Goal: Complete application form

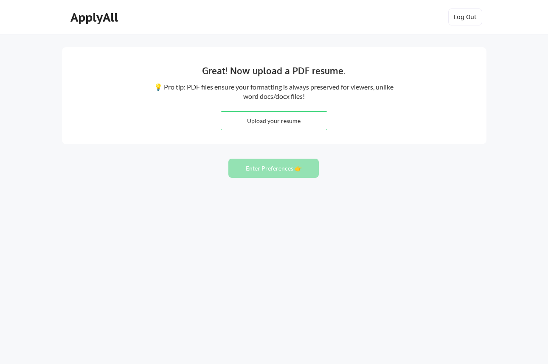
click at [274, 115] on input "file" at bounding box center [274, 121] width 106 height 18
type input "C:\fakepath\[PERSON_NAME]'s Dev Advocate Resume.pdf"
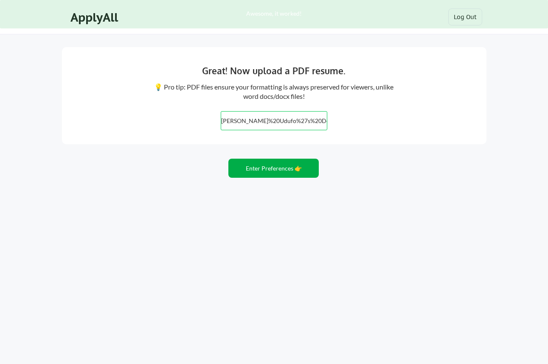
click at [287, 166] on button "Enter Preferences 👉" at bounding box center [273, 168] width 90 height 19
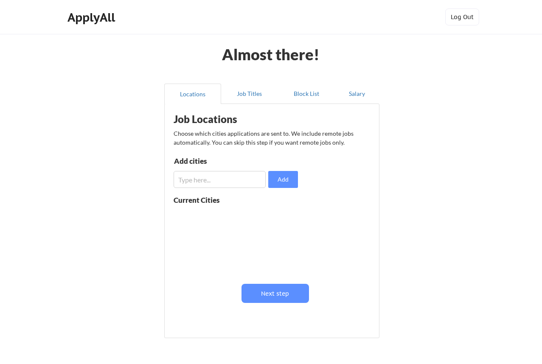
click at [218, 180] on input "input" at bounding box center [220, 179] width 92 height 17
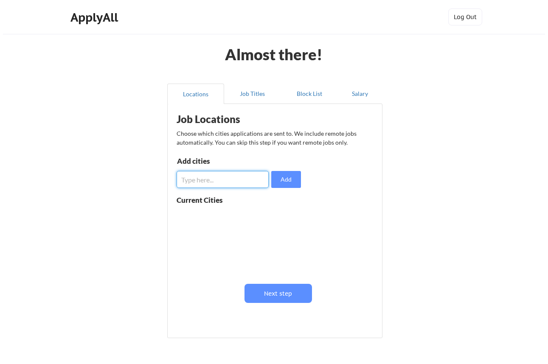
scroll to position [0, 0]
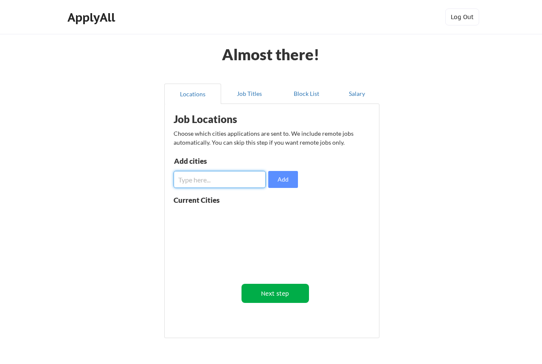
click at [276, 291] on button "Next step" at bounding box center [276, 293] width 68 height 19
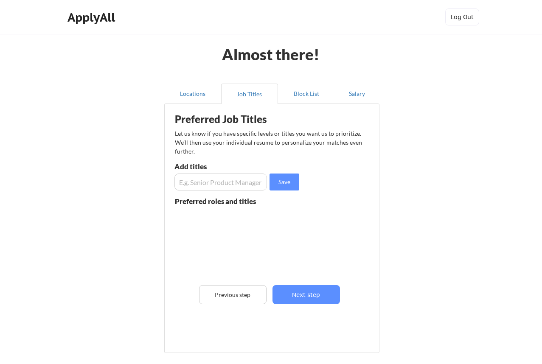
click at [212, 185] on input "input" at bounding box center [220, 182] width 93 height 17
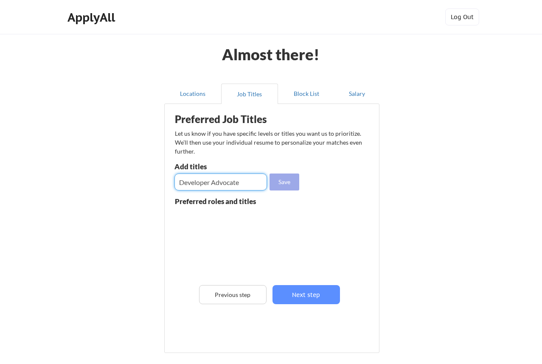
type input "Developer Advocate"
click at [290, 177] on button "Save" at bounding box center [285, 182] width 30 height 17
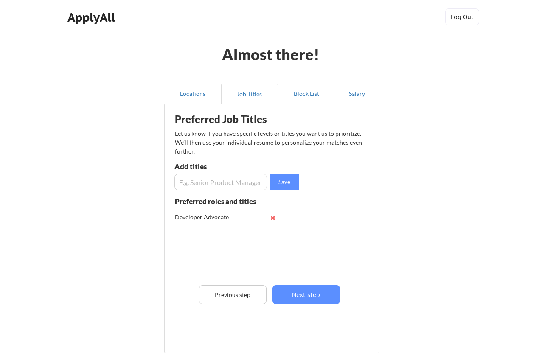
click at [236, 183] on input "input" at bounding box center [220, 182] width 93 height 17
type input "Developer Relations"
click at [239, 176] on input "input" at bounding box center [220, 182] width 93 height 17
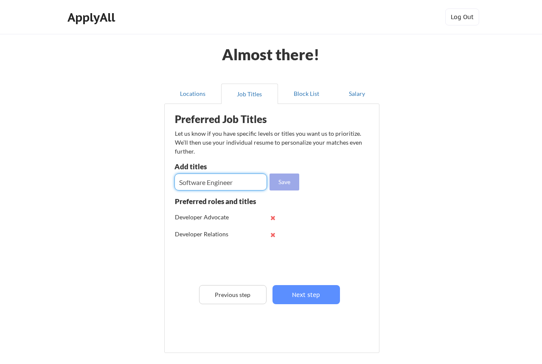
type input "Software Engineer"
click at [286, 177] on button "Save" at bounding box center [285, 182] width 30 height 17
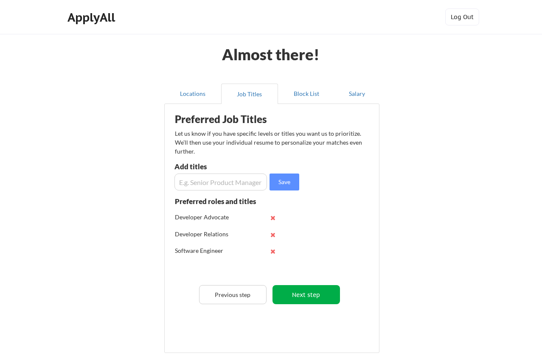
click at [302, 296] on button "Next step" at bounding box center [307, 294] width 68 height 19
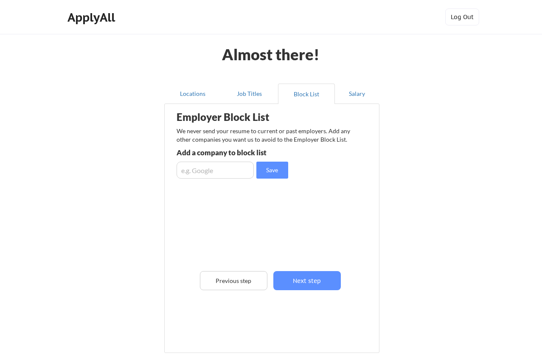
click at [236, 176] on input "input" at bounding box center [215, 170] width 77 height 17
type input "Deimos"
click at [314, 283] on button "Next step" at bounding box center [307, 280] width 68 height 19
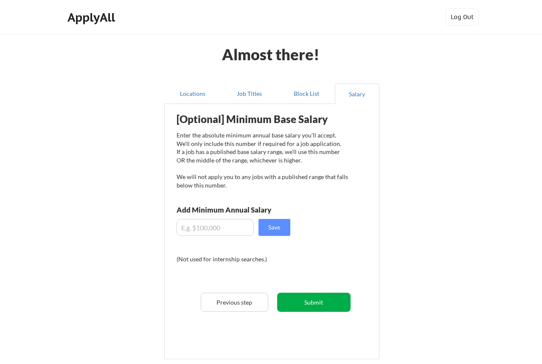
click at [312, 303] on button "Submit" at bounding box center [313, 302] width 73 height 19
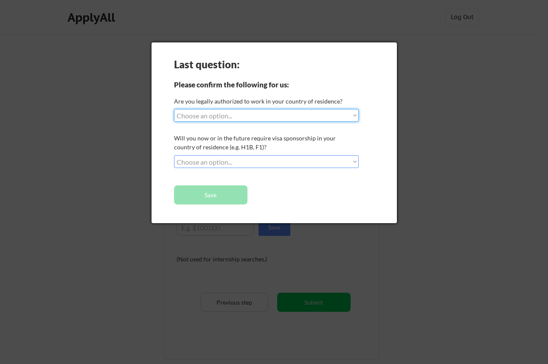
click at [326, 111] on select "Choose an option... Yes, I am a [DEMOGRAPHIC_DATA] Citizen Yes, I am a [DEMOGRA…" at bounding box center [266, 115] width 185 height 13
click at [295, 115] on select "Choose an option... Yes, I am a [DEMOGRAPHIC_DATA] Citizen Yes, I am a [DEMOGRA…" at bounding box center [266, 115] width 185 height 13
select select ""yes__i_am_an_other_[DEMOGRAPHIC_DATA]""
click at [272, 162] on select "Choose an option... No, I will not need sponsorship Yes, I will need sponsorship" at bounding box center [266, 161] width 185 height 13
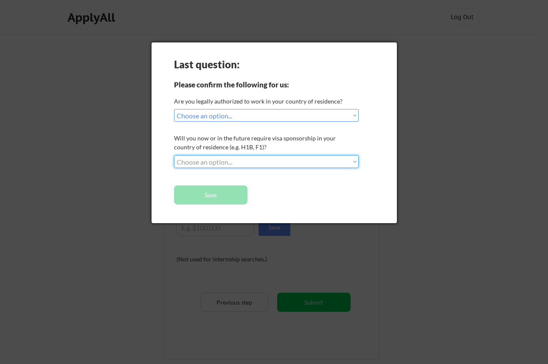
select select ""yes__i_will_need_sponsorship""
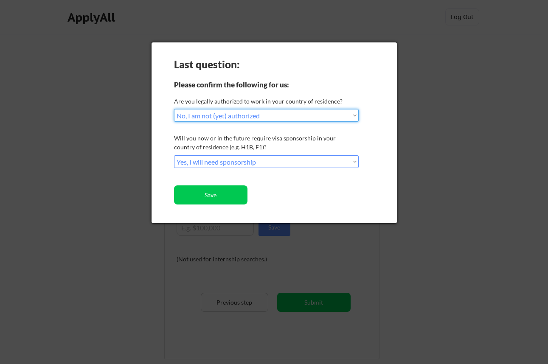
click at [282, 113] on select "Choose an option... Yes, I am a [DEMOGRAPHIC_DATA] Citizen Yes, I am a [DEMOGRA…" at bounding box center [266, 115] width 185 height 13
select select ""yes__i_am_an_other_[DEMOGRAPHIC_DATA]""
click at [255, 164] on select "Choose an option... No, I will not need sponsorship Yes, I will need sponsorship" at bounding box center [266, 161] width 185 height 13
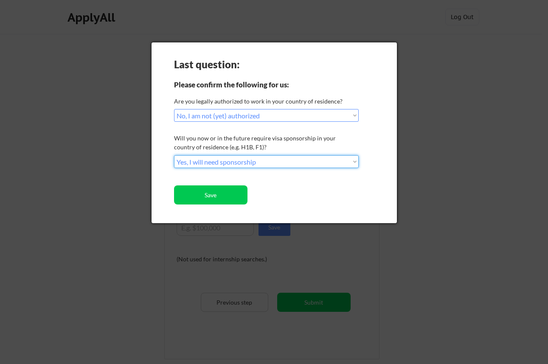
select select ""no__i_will_not_need_sponsorship""
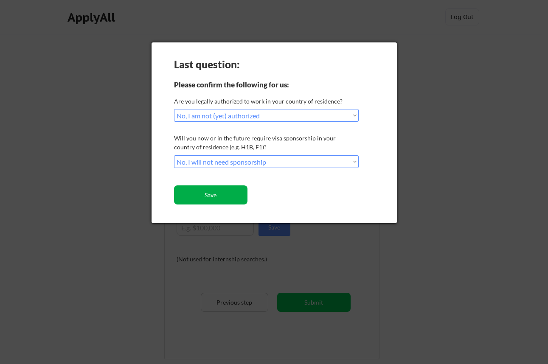
click at [230, 189] on button "Save" at bounding box center [210, 195] width 73 height 19
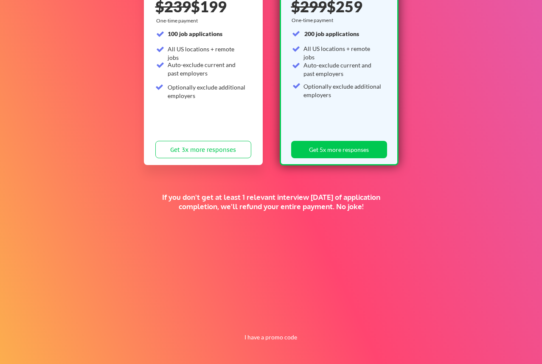
scroll to position [134, 0]
click at [262, 340] on button "I have a promo code" at bounding box center [270, 337] width 62 height 10
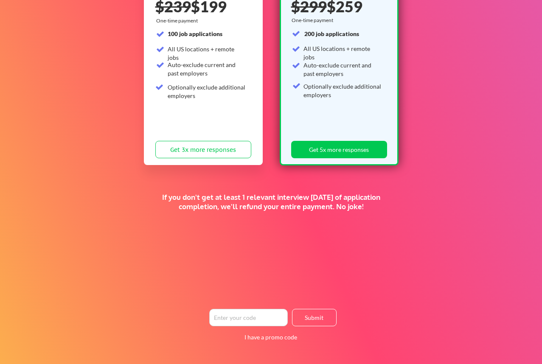
click at [258, 318] on input "input" at bounding box center [248, 317] width 79 height 17
type input "mlh"
click at [312, 314] on button "Submit" at bounding box center [314, 317] width 45 height 17
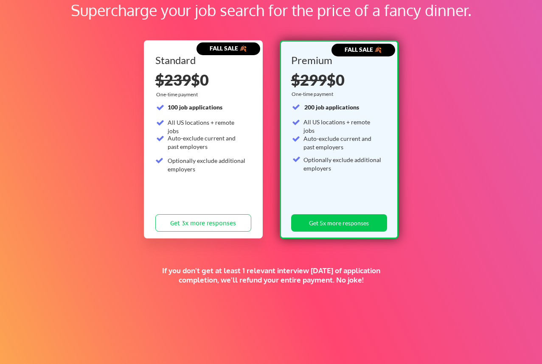
scroll to position [58, 0]
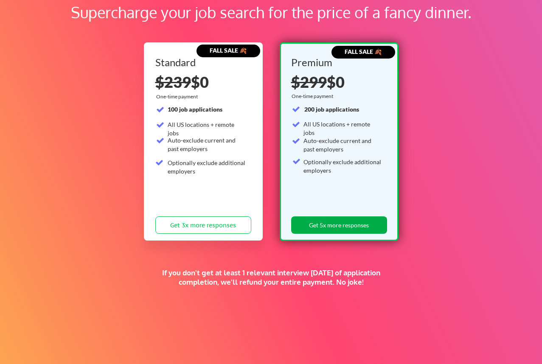
click at [331, 219] on button "Get 5x more responses" at bounding box center [339, 225] width 96 height 17
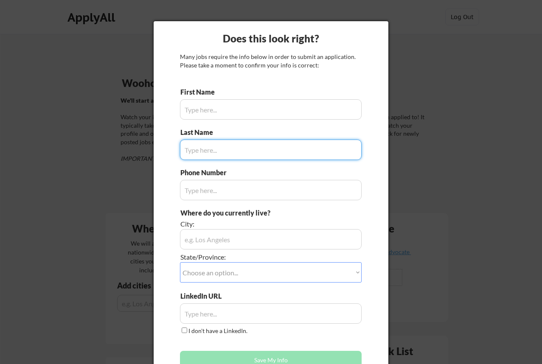
type input "Mathilda"
type input "+ (234) 803-789-5198"
type input "Lagos, Nigeria"
type input "Udufo"
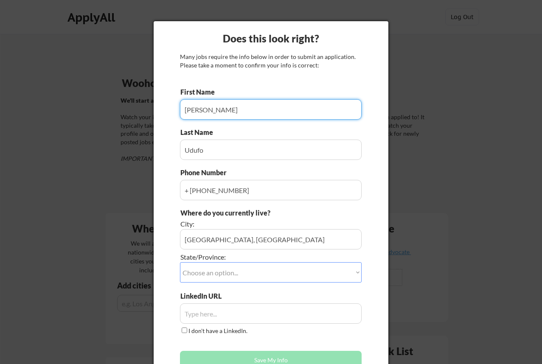
click at [232, 267] on select "Choose an option... Other/Not Applicable Alabama Alaska Alberta Arizona Arkansa…" at bounding box center [271, 272] width 182 height 20
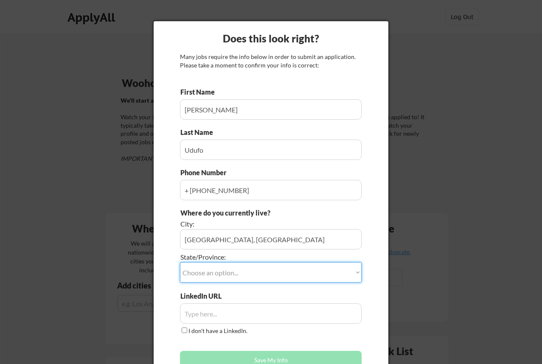
select select ""Other/Not Applicable""
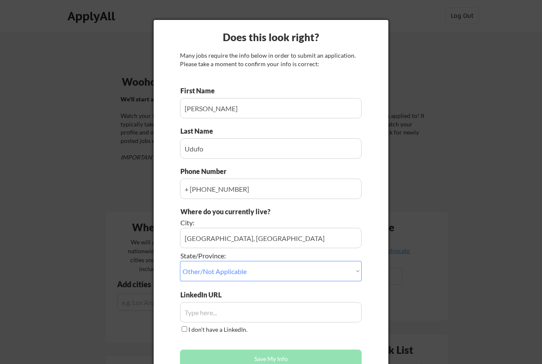
click at [215, 314] on input "input" at bounding box center [271, 312] width 182 height 20
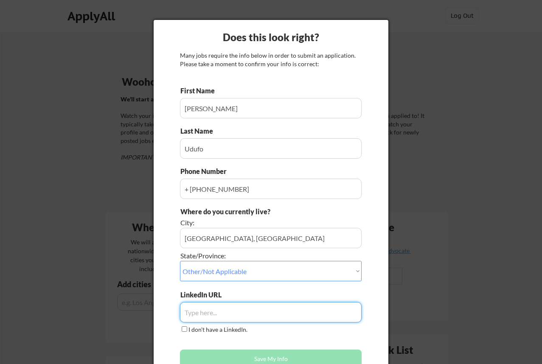
paste input "https://www.linkedin.com/in/mathilda-udufo/"
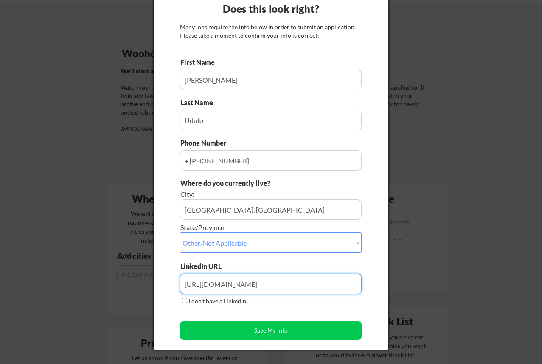
scroll to position [31, 0]
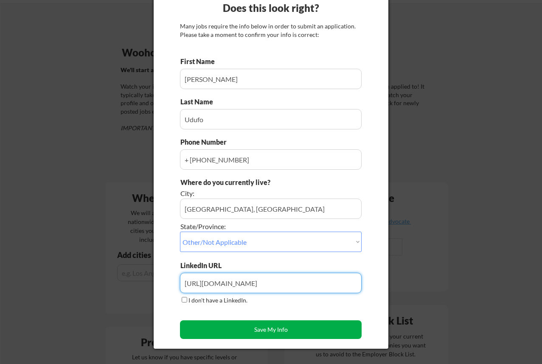
type input "https://www.linkedin.com/in/mathilda-udufo/"
click at [259, 338] on button "Save My Info" at bounding box center [271, 330] width 182 height 19
type input "Lagos, Nigeria, Other/Not Applicable"
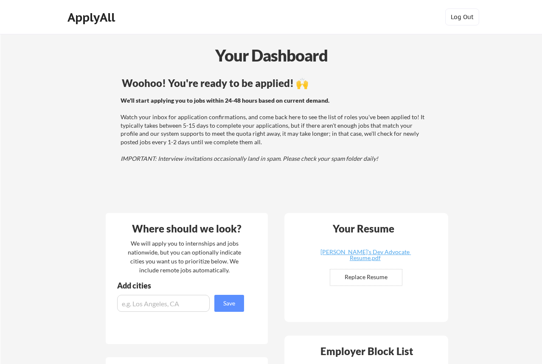
scroll to position [0, 0]
click at [105, 13] on div "ApplyAll" at bounding box center [93, 17] width 50 height 14
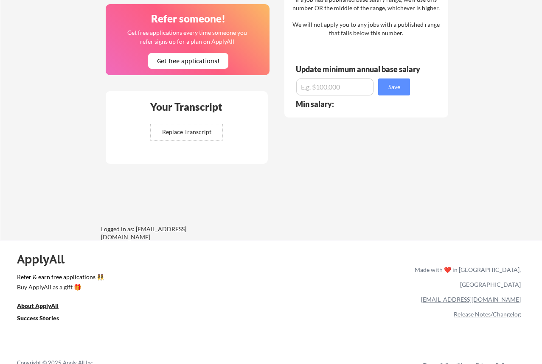
scroll to position [551, 0]
click at [46, 320] on u "Success Stories" at bounding box center [38, 318] width 42 height 7
